Goal: Book appointment/travel/reservation

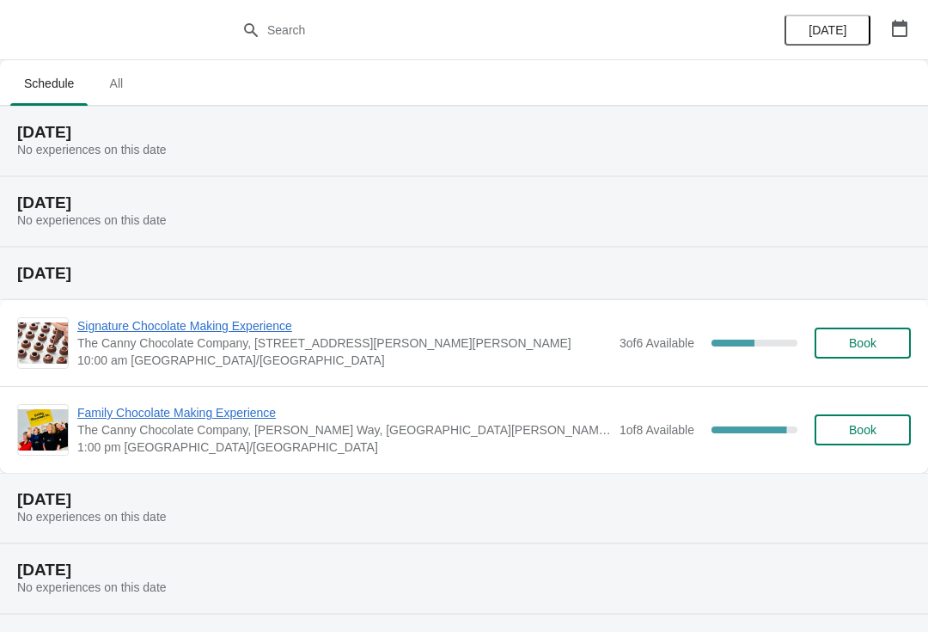
click at [122, 82] on span "All" at bounding box center [116, 83] width 43 height 31
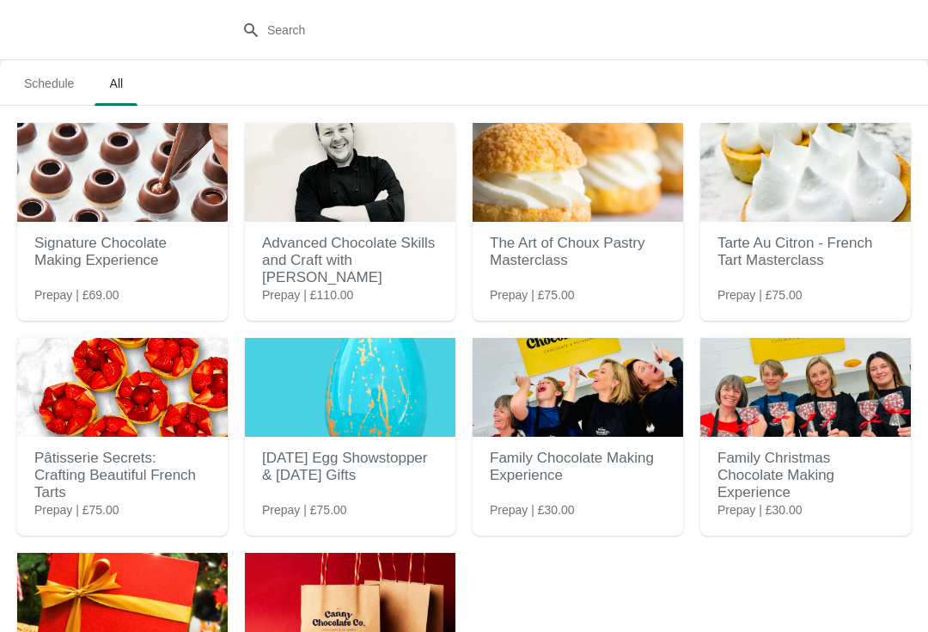
click at [573, 367] on img at bounding box center [578, 387] width 211 height 99
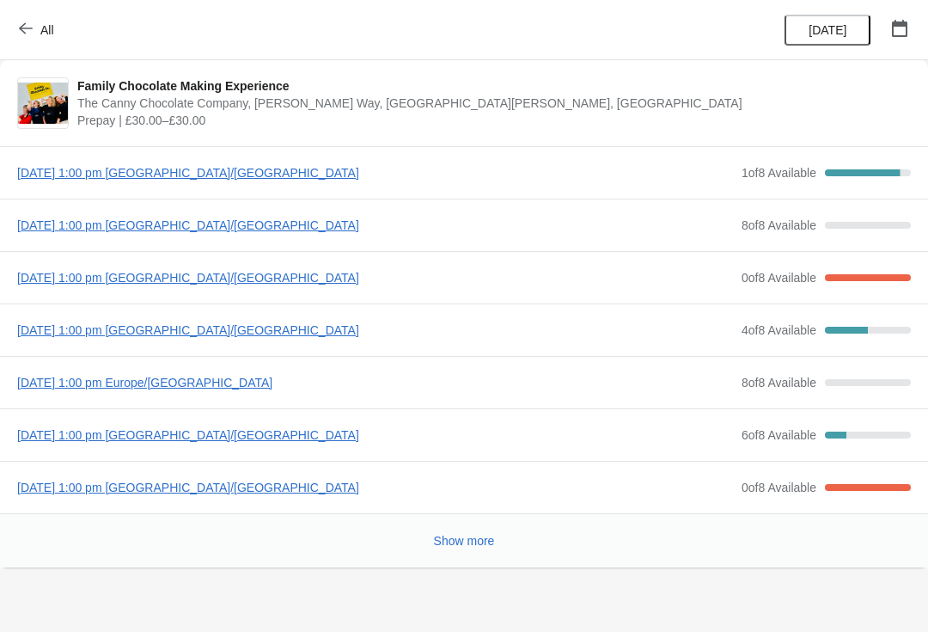
click at [490, 544] on span "Show more" at bounding box center [464, 541] width 61 height 14
click at [437, 541] on span "Show more" at bounding box center [464, 541] width 61 height 14
click at [81, 435] on span "[DATE] 1:00 pm [GEOGRAPHIC_DATA]/[GEOGRAPHIC_DATA]" at bounding box center [375, 434] width 716 height 17
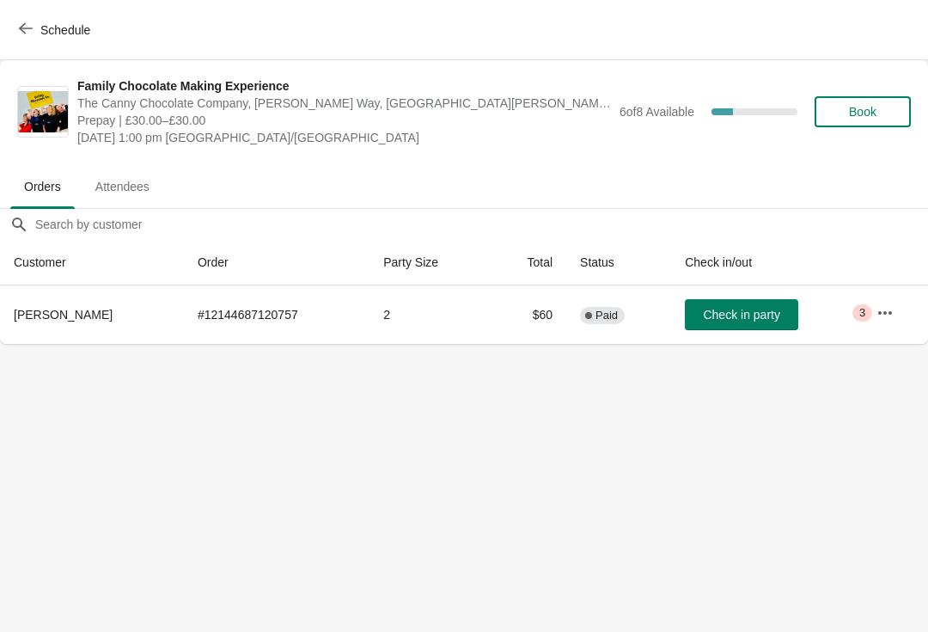
click at [34, 42] on button "Schedule" at bounding box center [56, 30] width 95 height 31
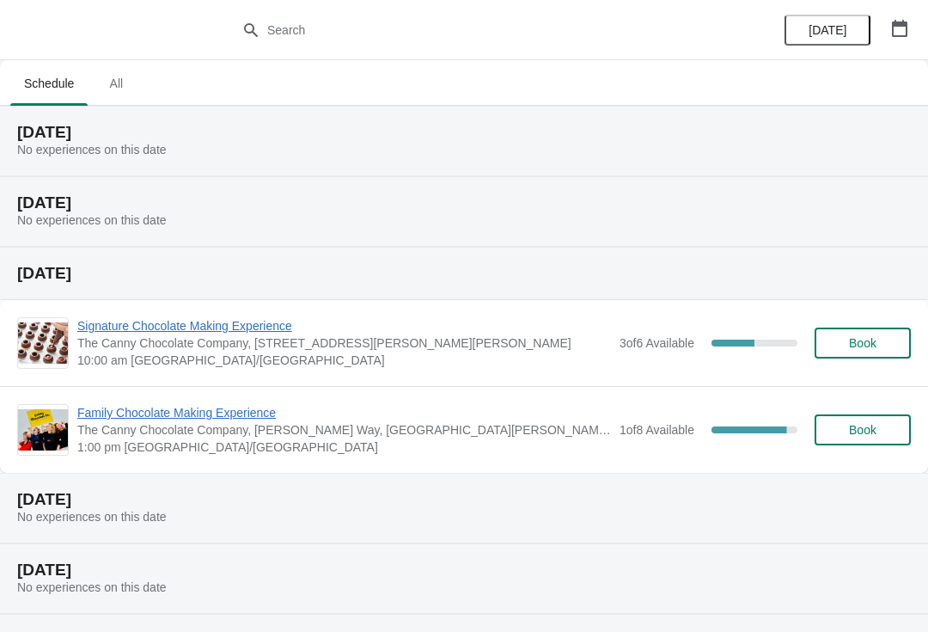
click at [116, 83] on span "All" at bounding box center [116, 83] width 43 height 31
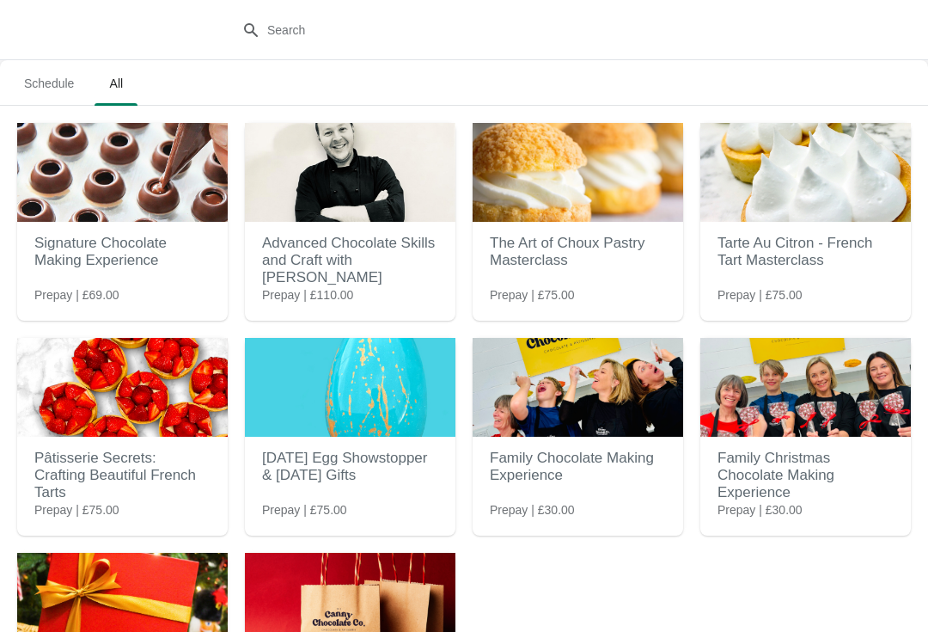
click at [584, 425] on img at bounding box center [578, 387] width 211 height 99
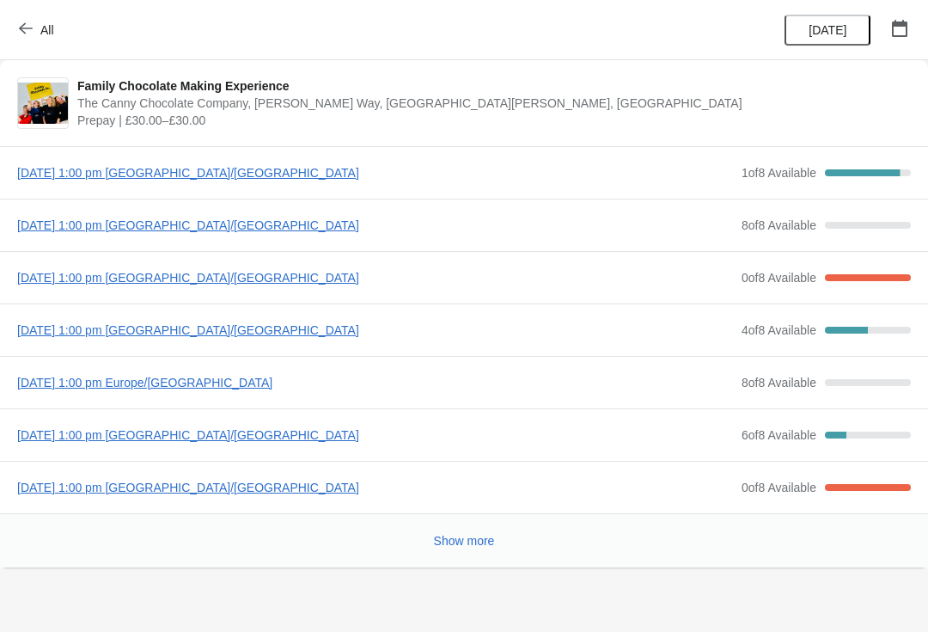
click at [244, 437] on span "[DATE] 1:00 pm [GEOGRAPHIC_DATA]/[GEOGRAPHIC_DATA]" at bounding box center [375, 434] width 716 height 17
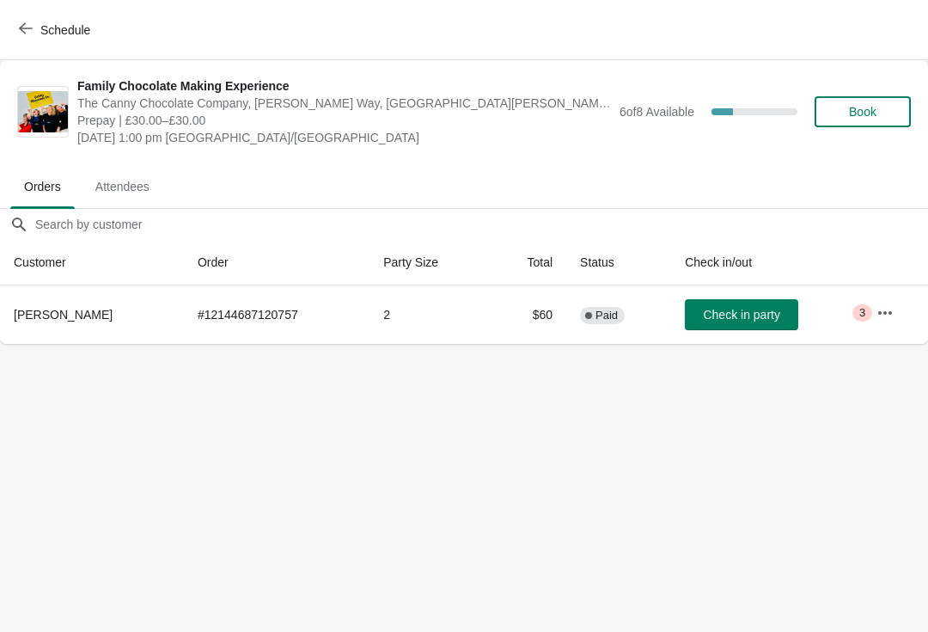
click at [850, 101] on button "Book" at bounding box center [863, 111] width 96 height 31
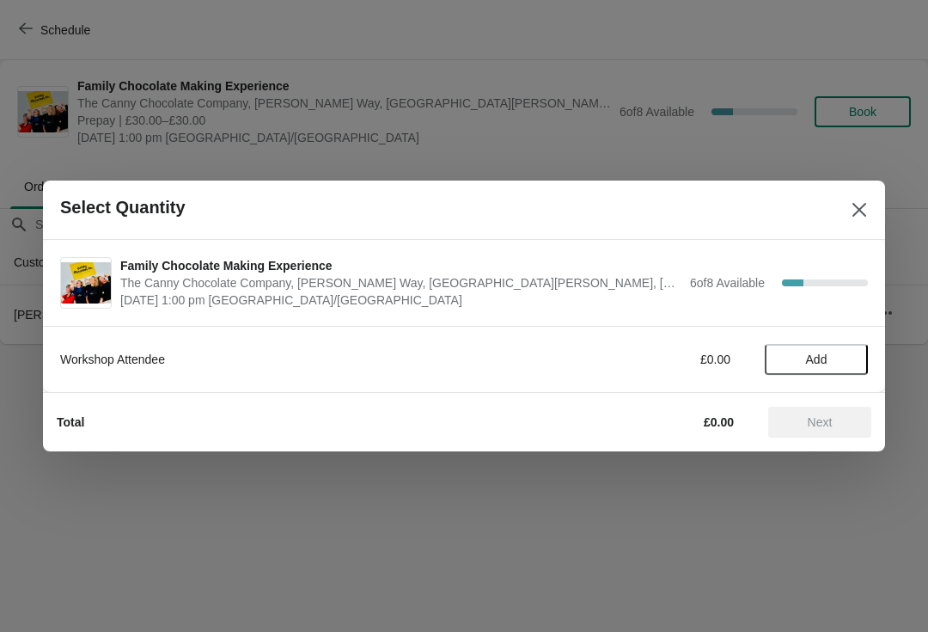
click at [827, 359] on span "Add" at bounding box center [816, 359] width 21 height 14
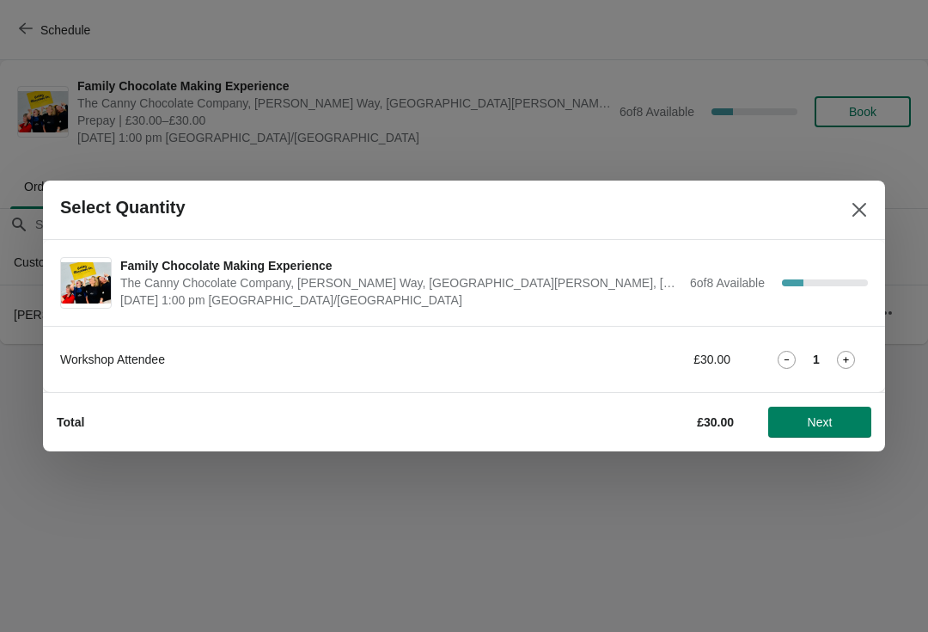
click at [851, 362] on icon at bounding box center [846, 360] width 18 height 18
click at [843, 418] on span "Next" at bounding box center [820, 422] width 76 height 14
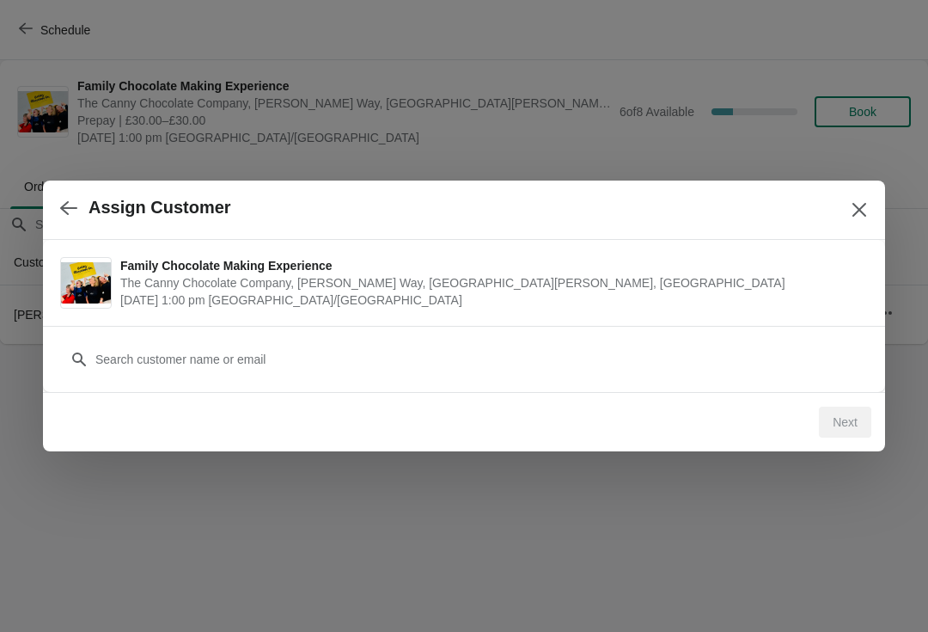
click at [869, 191] on div "Assign Customer" at bounding box center [464, 209] width 842 height 59
click at [855, 216] on icon "Close" at bounding box center [859, 209] width 17 height 17
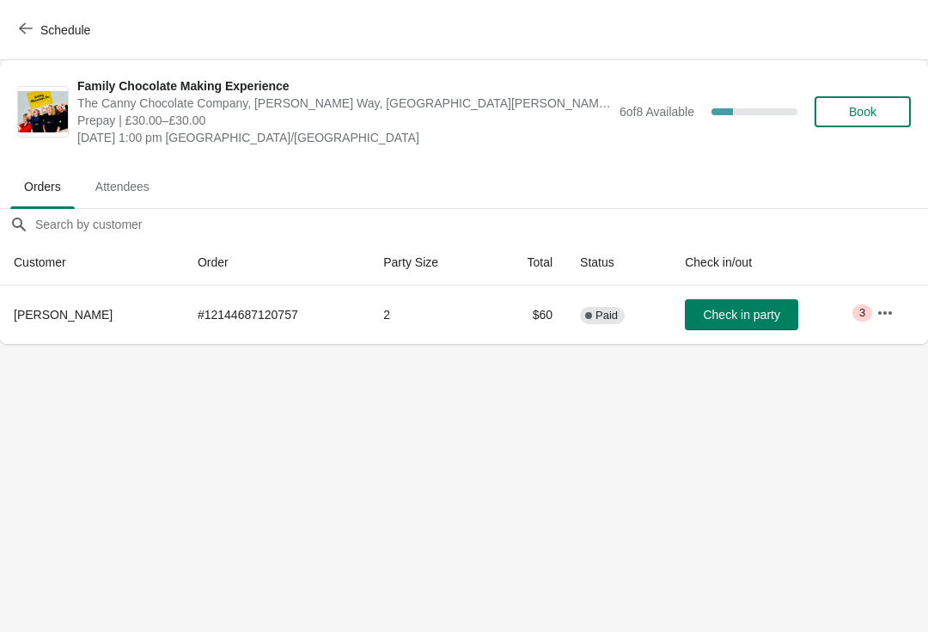
click at [870, 126] on button "Book" at bounding box center [863, 111] width 96 height 31
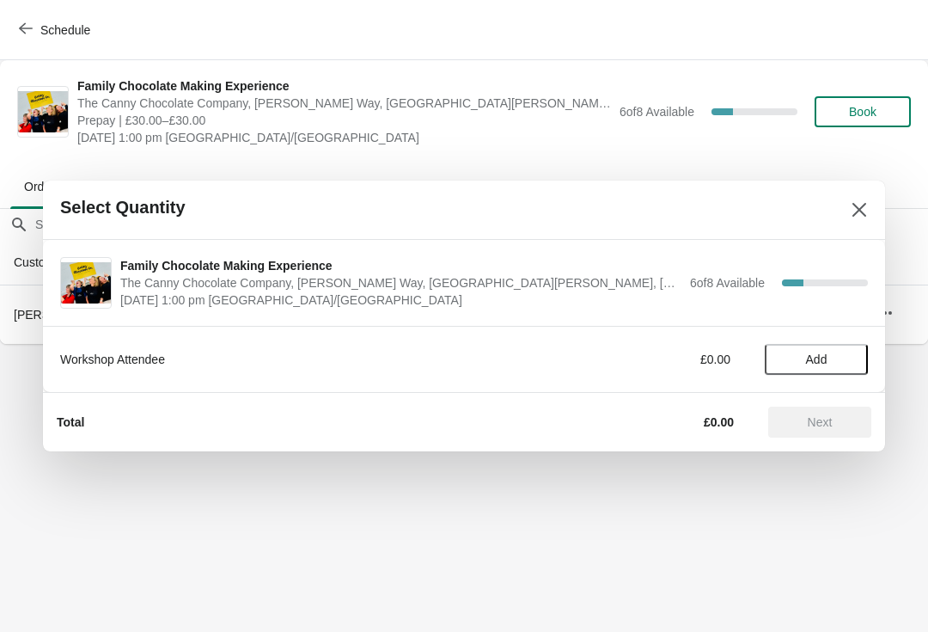
click at [818, 364] on span "Add" at bounding box center [816, 359] width 21 height 14
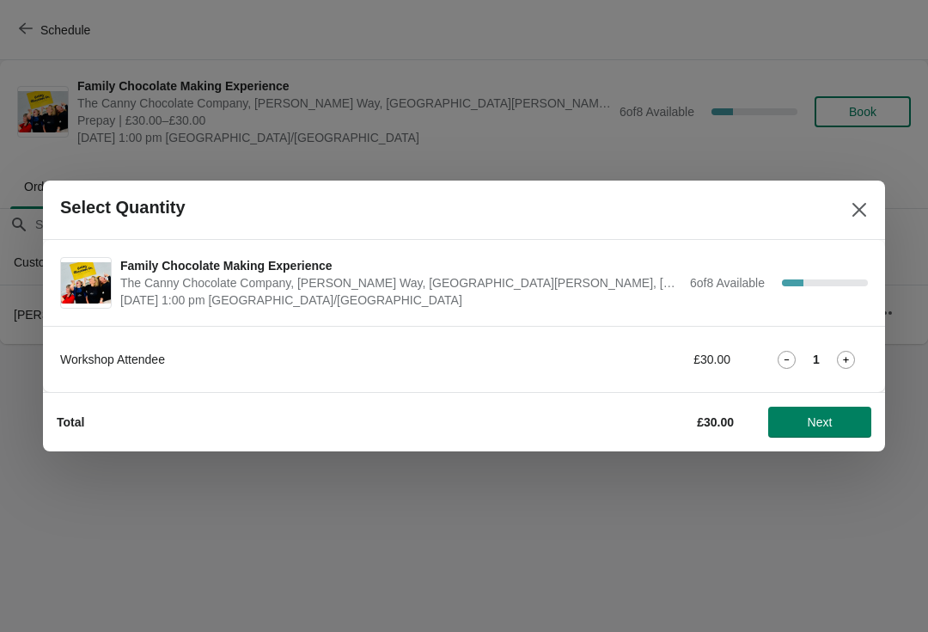
click at [846, 357] on icon at bounding box center [846, 360] width 6 height 6
click at [846, 421] on span "Next" at bounding box center [820, 422] width 76 height 14
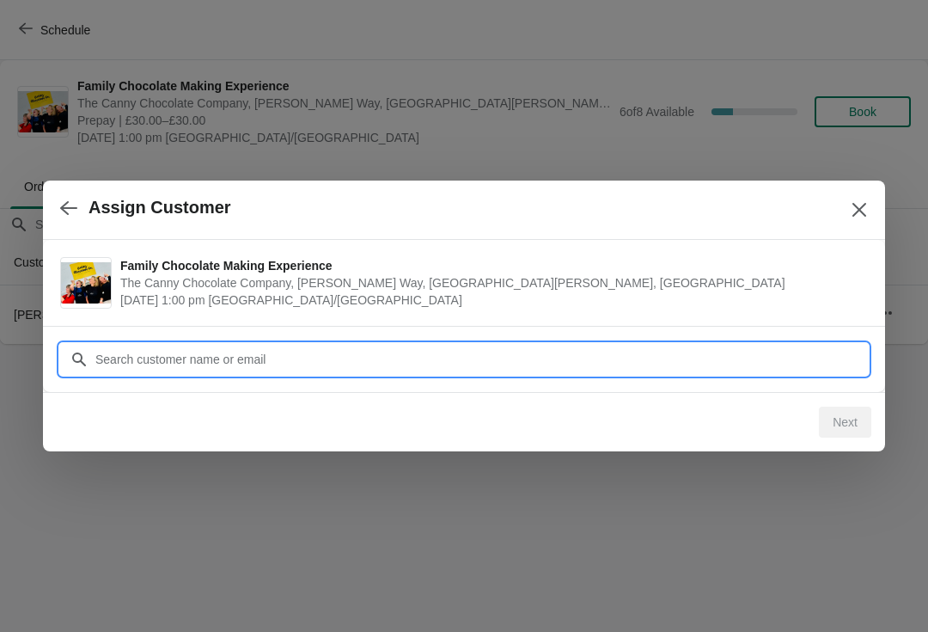
click at [629, 362] on input "Customer" at bounding box center [481, 359] width 773 height 31
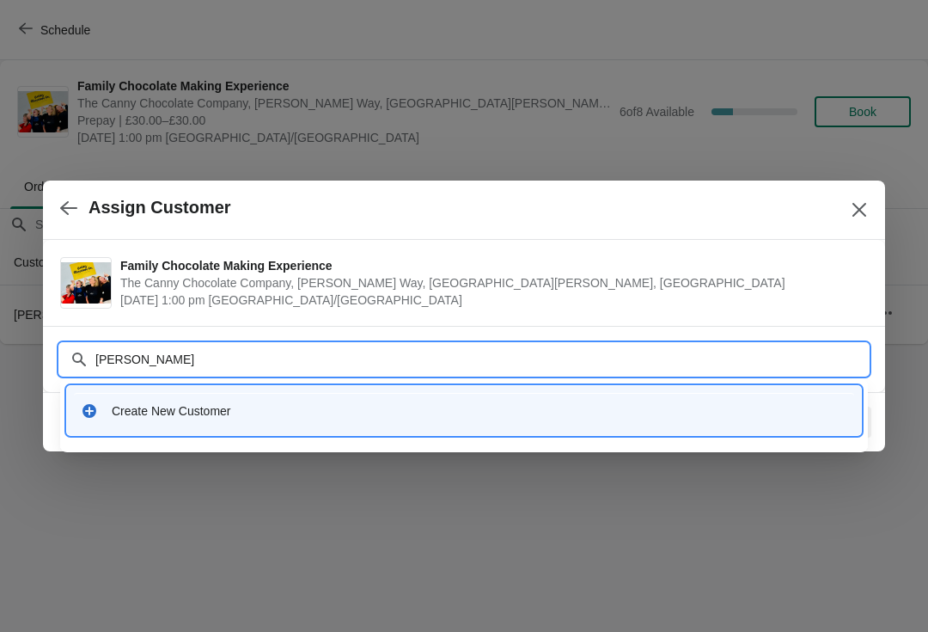
type input "Carol Dixon"
click at [283, 411] on div "Create New Customer" at bounding box center [480, 410] width 736 height 17
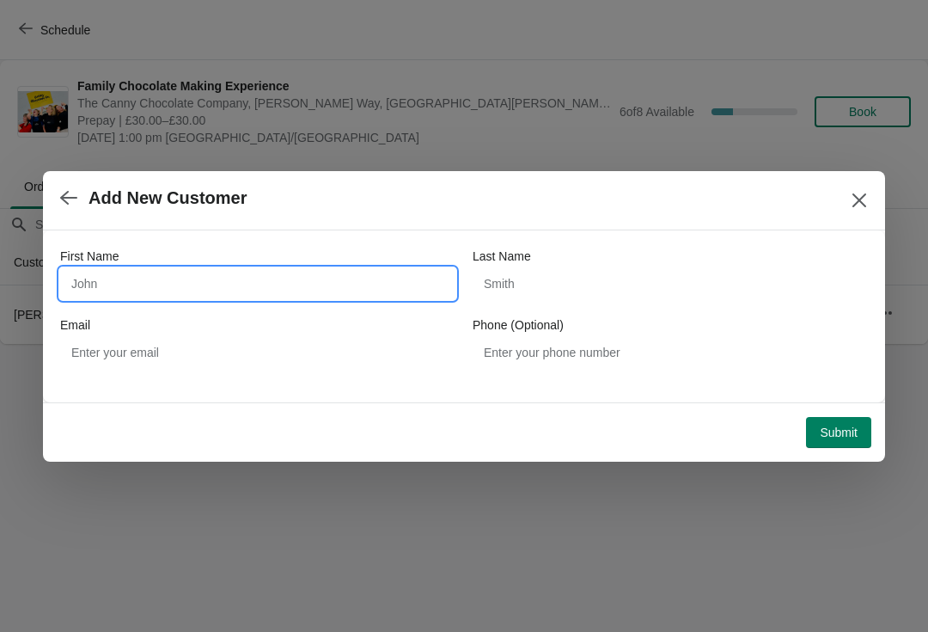
click at [358, 284] on input "First Name" at bounding box center [257, 283] width 395 height 31
type input "Carol"
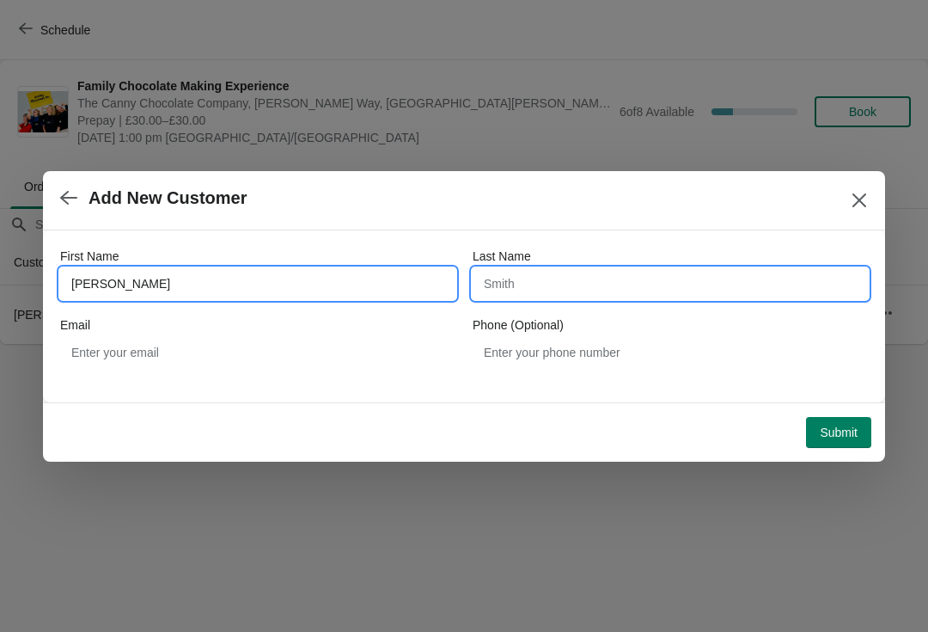
click at [638, 290] on input "Last Name" at bounding box center [670, 283] width 395 height 31
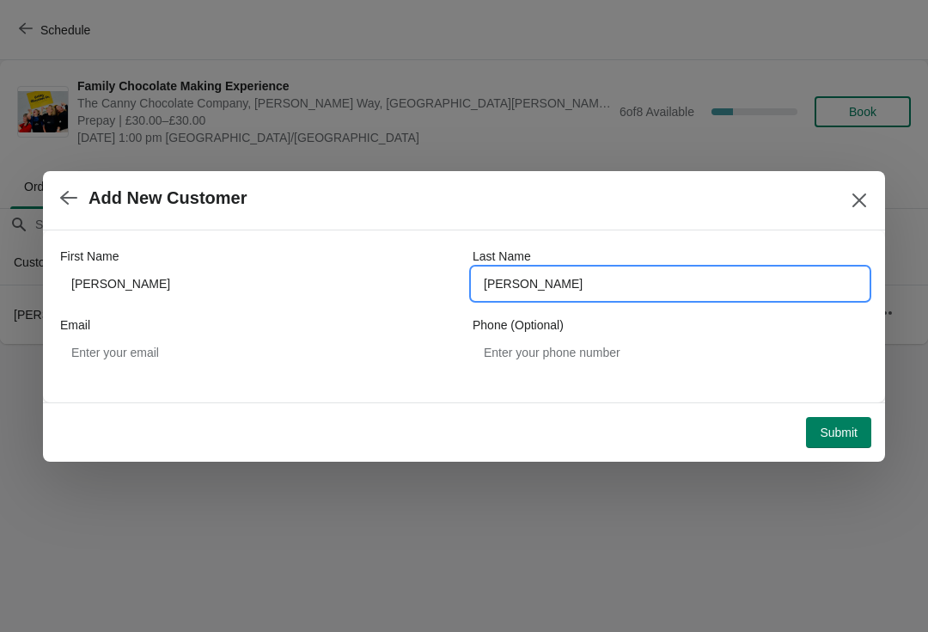
type input "Dixon"
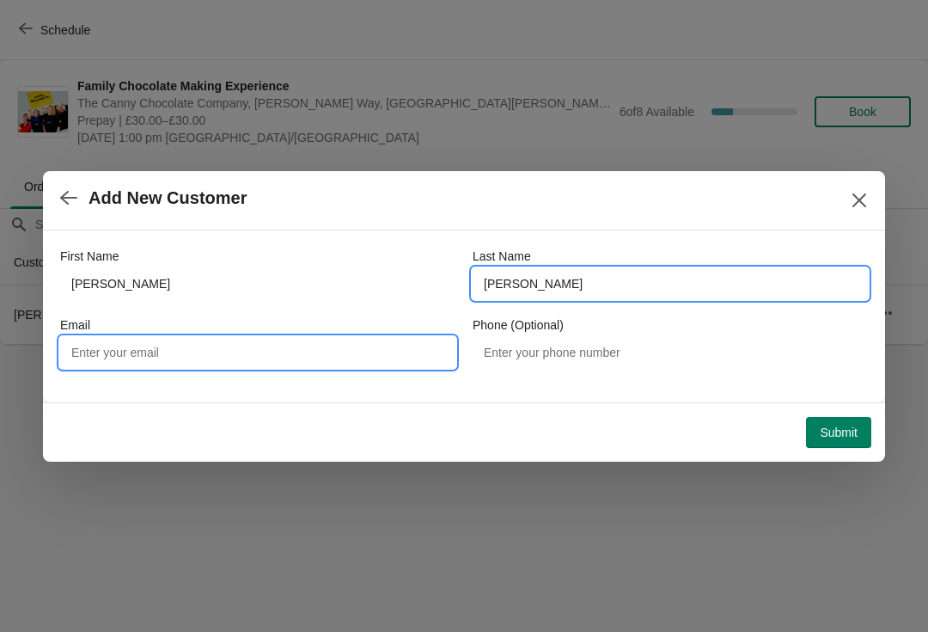
click at [327, 347] on input "Email" at bounding box center [257, 352] width 395 height 31
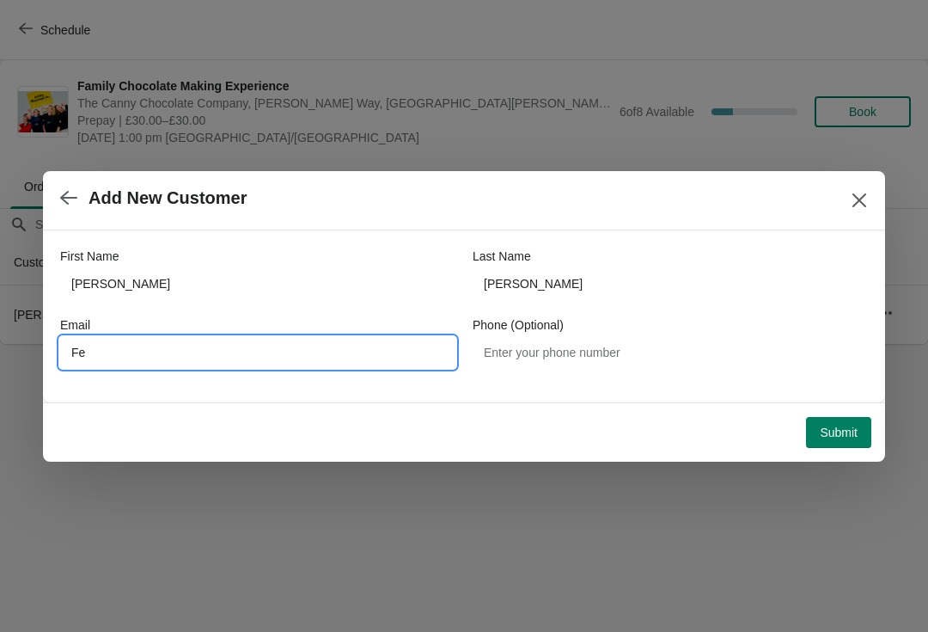
type input "F"
type input "fernandezt1982@yahoo.co.uk"
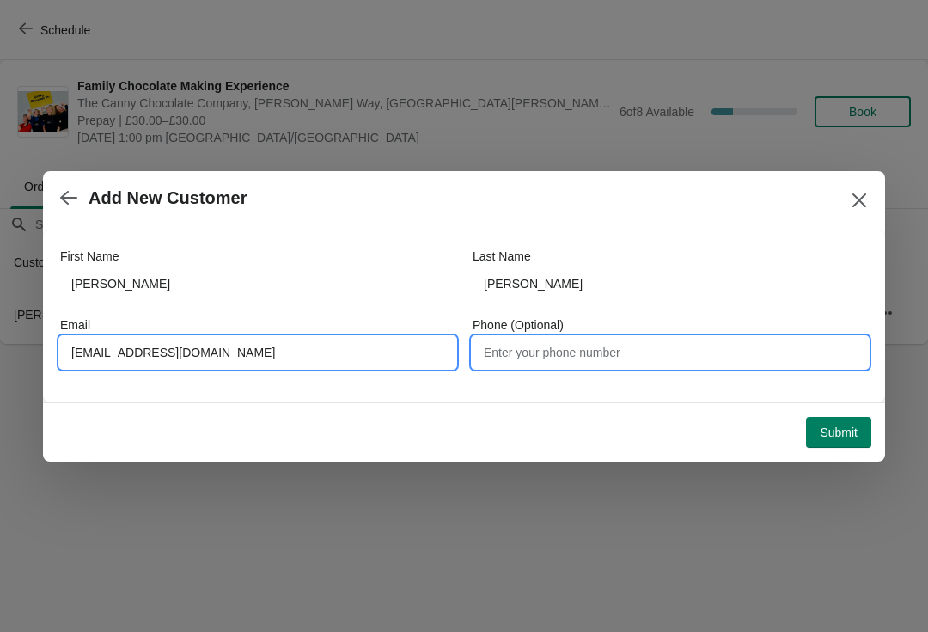
click at [645, 339] on input "Phone (Optional)" at bounding box center [670, 352] width 395 height 31
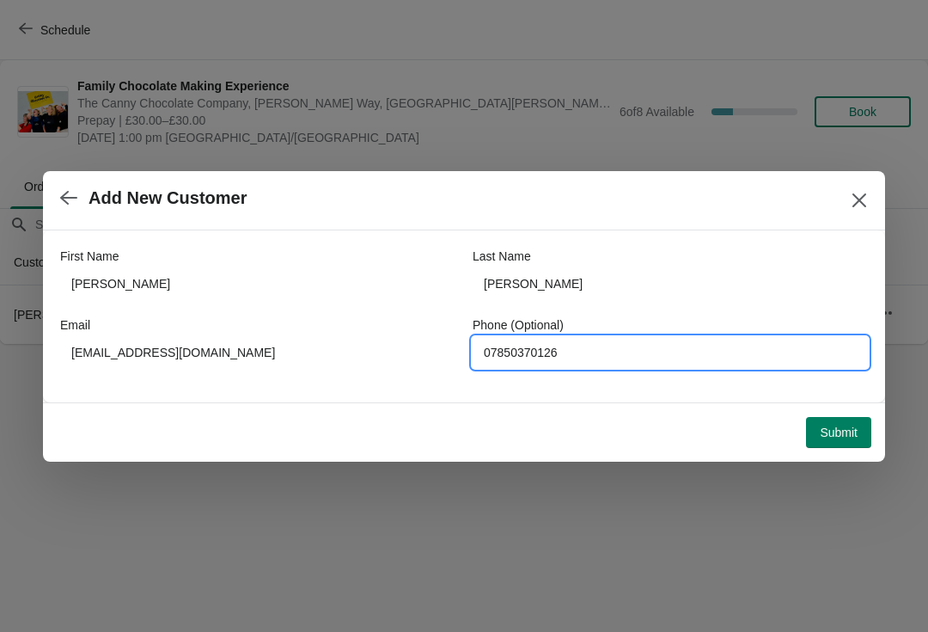
type input "07850370126"
click at [843, 440] on button "Submit" at bounding box center [838, 432] width 65 height 31
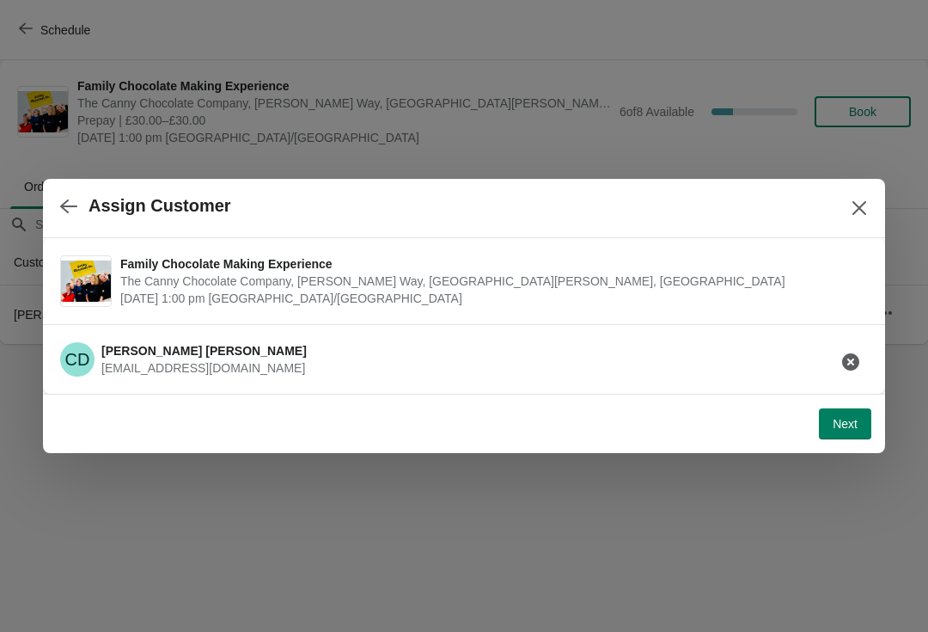
click at [834, 421] on span "Next" at bounding box center [845, 424] width 25 height 14
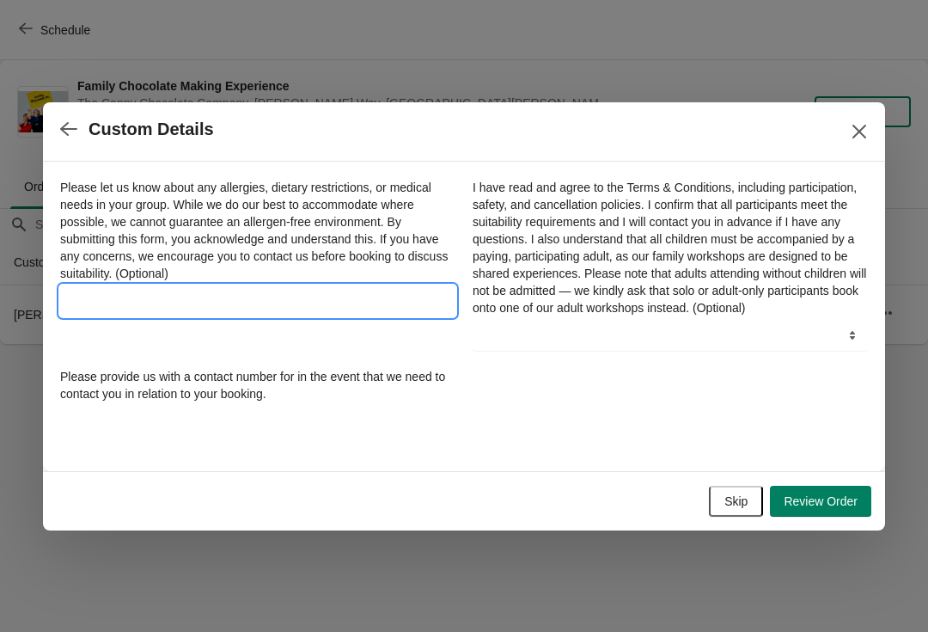
click at [318, 285] on input "Please let us know about any allergies, dietary restrictions, or medical needs …" at bounding box center [257, 300] width 395 height 31
type input "N/a"
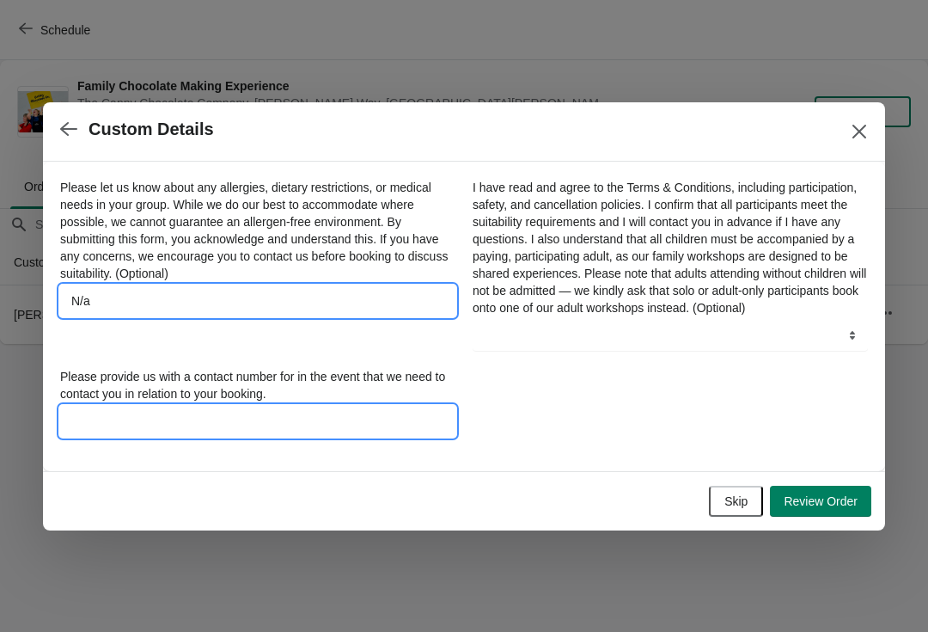
click at [368, 421] on input "Please provide us with a contact number for in the event that we need to contac…" at bounding box center [257, 421] width 395 height 31
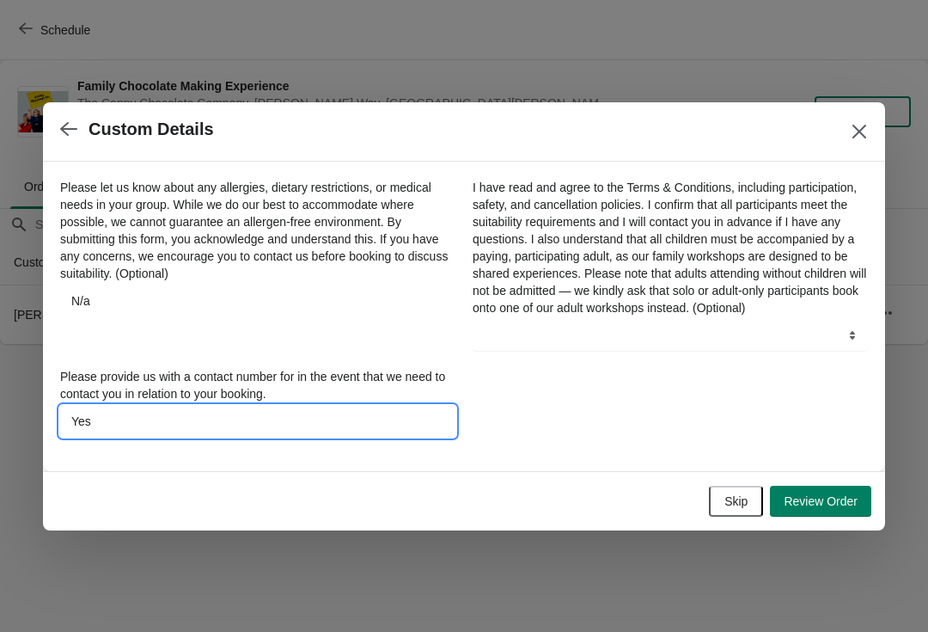
type input "Yes"
click at [706, 350] on select "Yes" at bounding box center [670, 335] width 395 height 31
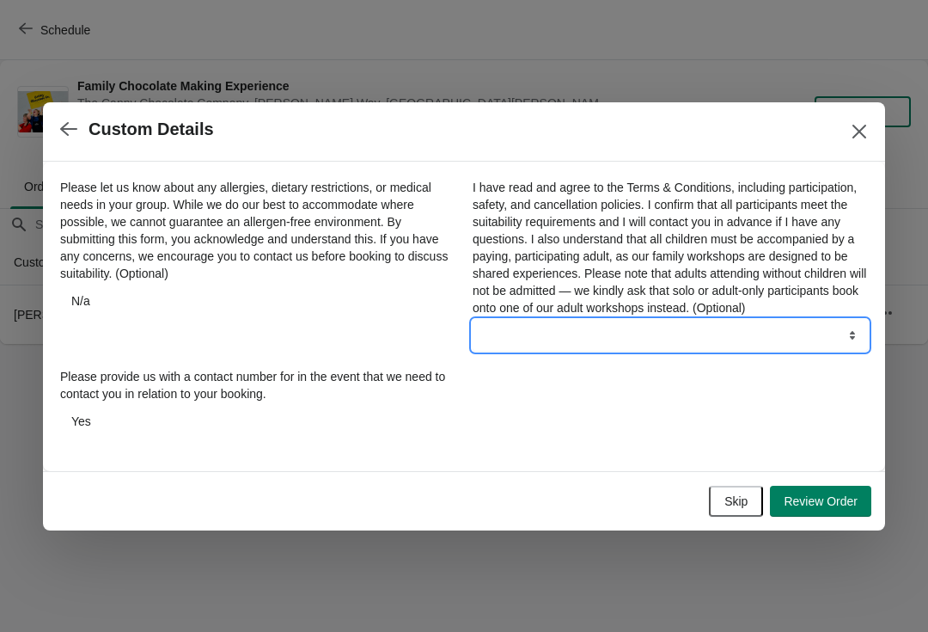
select select "Yes"
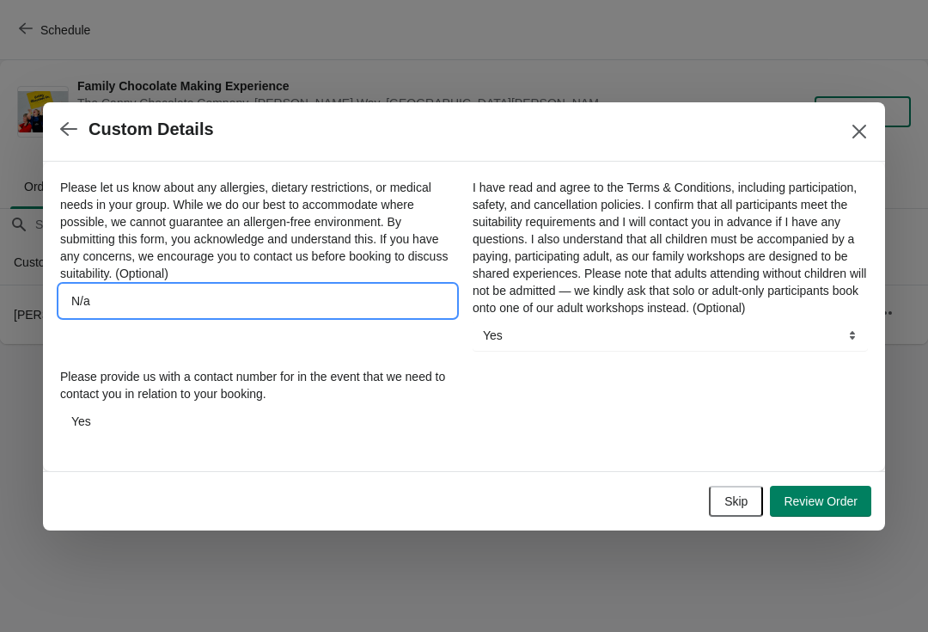
click at [330, 290] on input "N/a" at bounding box center [257, 300] width 395 height 31
type input "N/a -Stool Required"
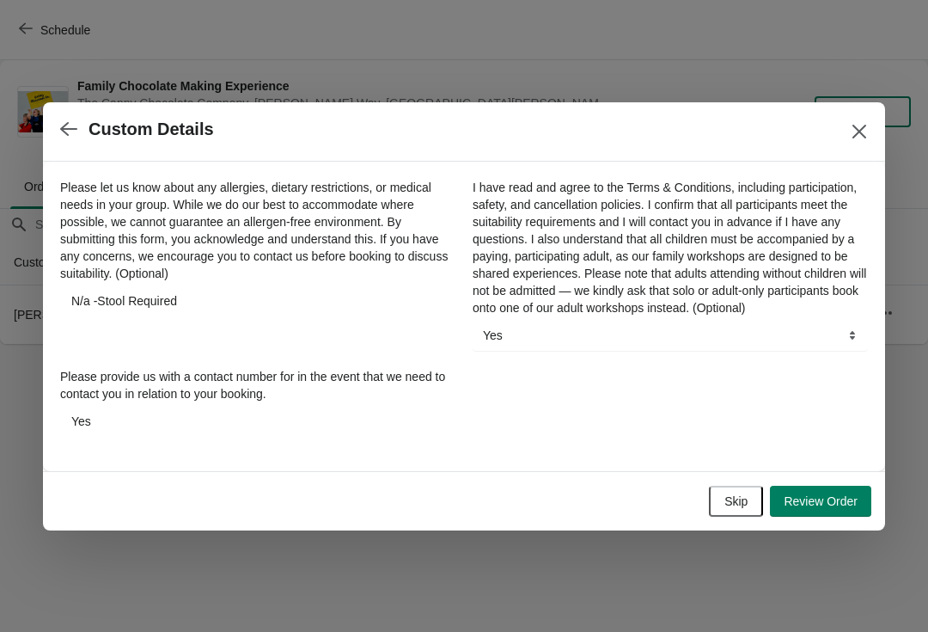
click at [817, 508] on span "Review Order" at bounding box center [821, 501] width 74 height 14
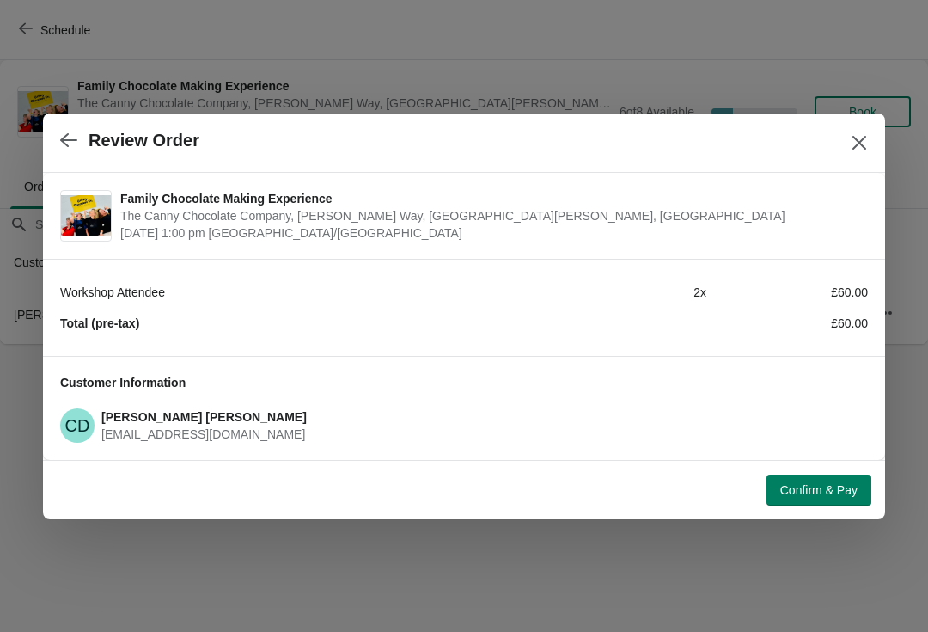
click at [838, 497] on span "Confirm & Pay" at bounding box center [818, 490] width 77 height 14
